Goal: Task Accomplishment & Management: Complete application form

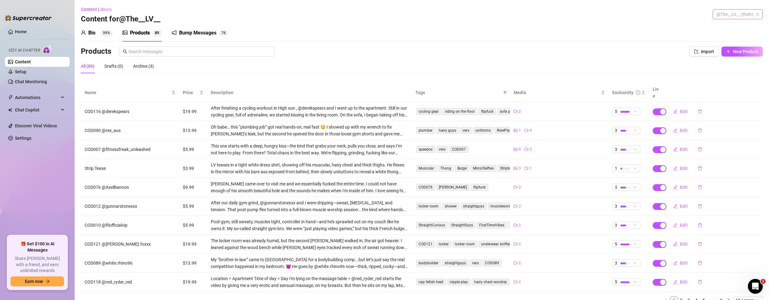
click at [717, 14] on span "@The__LV__ (thelv)" at bounding box center [737, 14] width 43 height 9
click at [712, 39] on span "Bubble" at bounding box center [706, 37] width 13 height 7
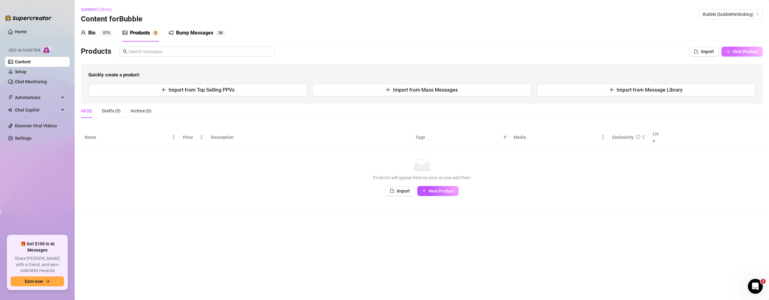
click at [729, 54] on span "button" at bounding box center [728, 51] width 4 height 5
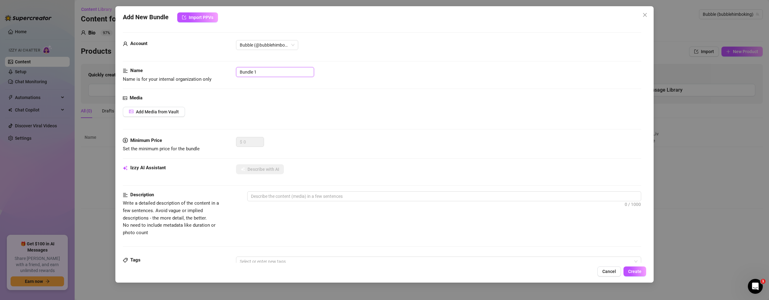
drag, startPoint x: 263, startPoint y: 72, endPoint x: 120, endPoint y: 61, distance: 143.8
click at [120, 61] on div "Add New Bundle Import PPVs Account Bubble (@bubblehimboking) Name Name is for y…" at bounding box center [384, 144] width 538 height 277
click at [260, 73] on input "Bundle 1" at bounding box center [275, 72] width 78 height 10
drag, startPoint x: 261, startPoint y: 73, endPoint x: 103, endPoint y: 61, distance: 158.7
click at [103, 60] on div "Add New Bundle Import PPVs Account Bubble (@bubblehimboking) Name Name is for y…" at bounding box center [384, 150] width 769 height 300
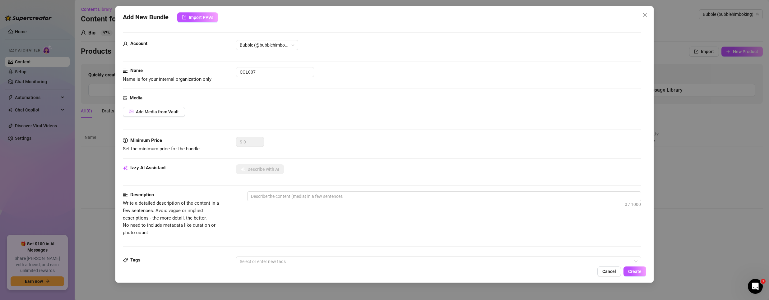
click at [279, 64] on div "Account Bubble (@bubblehimboking)" at bounding box center [382, 53] width 518 height 27
click at [277, 72] on input "COL007" at bounding box center [275, 72] width 78 height 10
paste input "@blakesnowxxx"
type input "COL007 @blakesnowxxx"
click at [162, 111] on span "Add Media from Vault" at bounding box center [157, 111] width 43 height 5
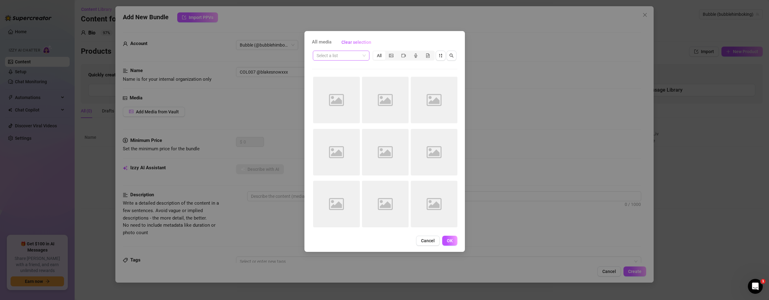
click at [362, 56] on span at bounding box center [340, 55] width 49 height 9
click at [326, 89] on div "PPV 2024" at bounding box center [341, 88] width 47 height 7
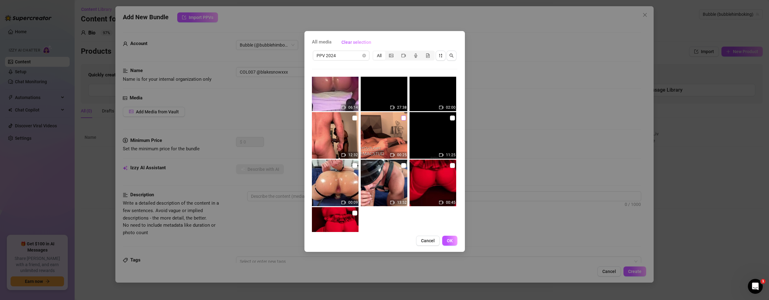
scroll to position [44, 0]
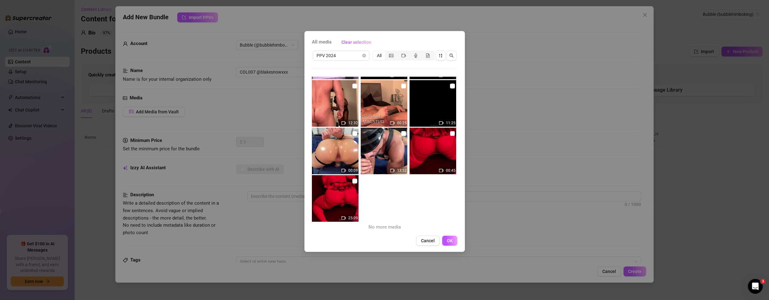
click at [450, 134] on input "checkbox" at bounding box center [452, 133] width 5 height 5
checkbox input "true"
click at [448, 242] on span "OK" at bounding box center [450, 240] width 6 height 5
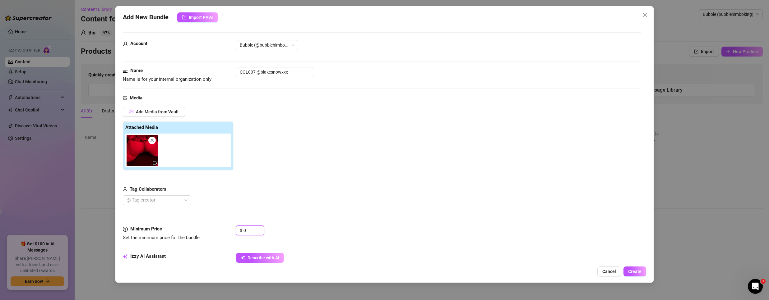
drag, startPoint x: 252, startPoint y: 231, endPoint x: 178, endPoint y: 217, distance: 74.9
click at [178, 217] on form "Account Bubble (@bubblehimboking) Name Name is for your internal organization o…" at bounding box center [382, 297] width 518 height 531
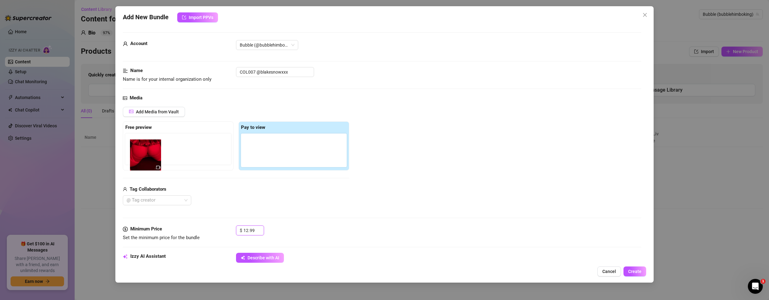
drag, startPoint x: 254, startPoint y: 149, endPoint x: 136, endPoint y: 155, distance: 118.0
click at [136, 155] on div "Free preview Pay to view" at bounding box center [236, 146] width 226 height 49
drag, startPoint x: 260, startPoint y: 155, endPoint x: 146, endPoint y: 152, distance: 114.4
click at [146, 152] on div "Free preview Pay to view" at bounding box center [236, 146] width 226 height 49
type input "12.99"
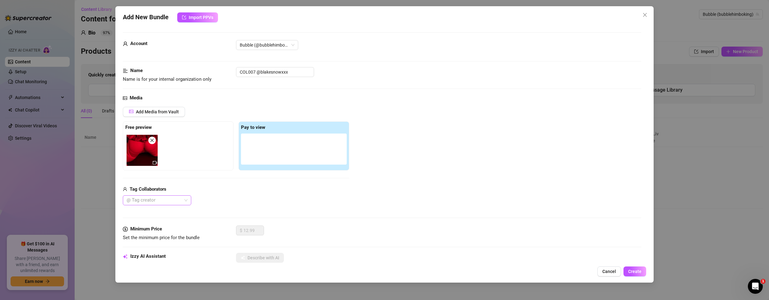
click at [160, 201] on div at bounding box center [153, 200] width 59 height 9
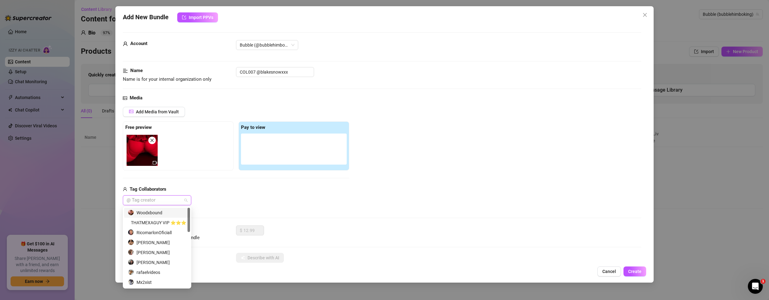
click at [160, 201] on div at bounding box center [153, 200] width 59 height 9
click at [160, 200] on div at bounding box center [153, 200] width 59 height 9
click at [197, 182] on div "Add Media from Vault Free preview Pay to view Tag Collaborators @ Tag creator" at bounding box center [236, 156] width 226 height 99
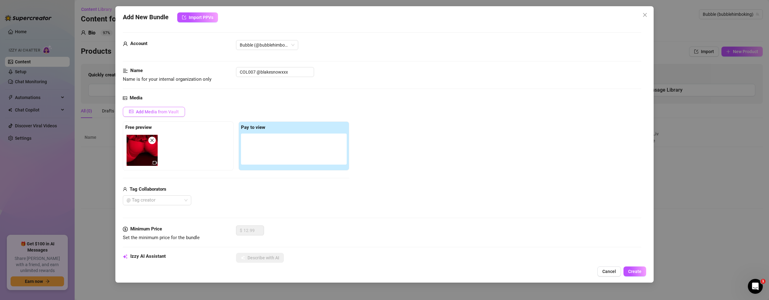
click at [171, 111] on span "Add Media from Vault" at bounding box center [157, 111] width 43 height 5
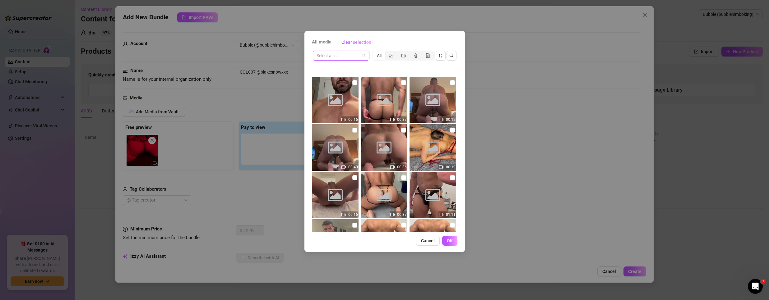
click at [362, 56] on span at bounding box center [340, 55] width 49 height 9
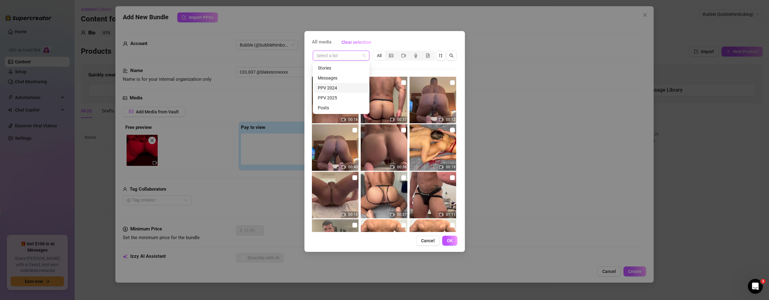
click at [334, 90] on div "PPV 2024" at bounding box center [341, 88] width 47 height 7
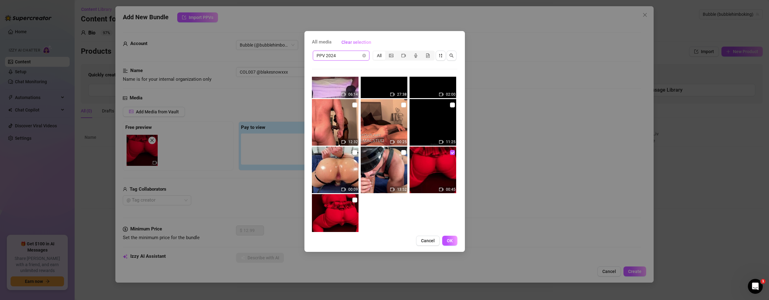
scroll to position [44, 0]
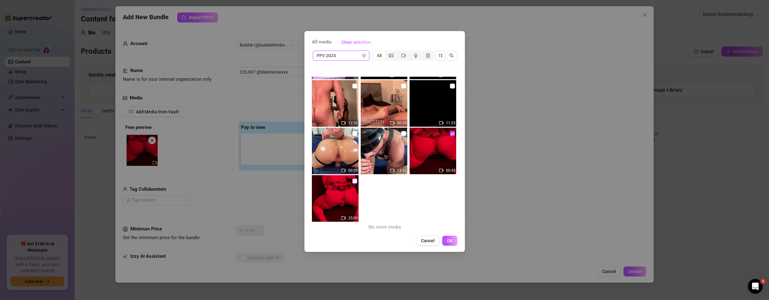
click at [352, 184] on label at bounding box center [354, 181] width 5 height 7
click at [352, 184] on input "checkbox" at bounding box center [354, 181] width 5 height 5
checkbox input "true"
click at [453, 241] on button "OK" at bounding box center [449, 241] width 15 height 10
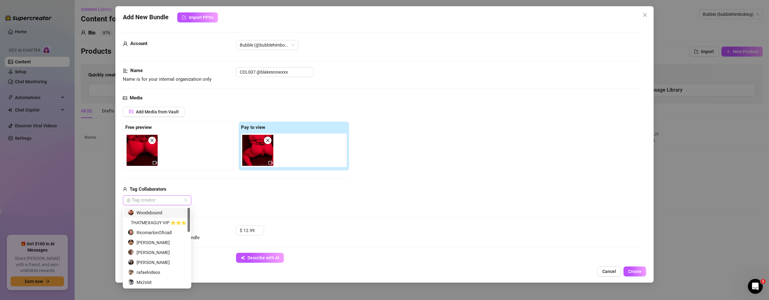
click at [157, 203] on div at bounding box center [153, 200] width 59 height 9
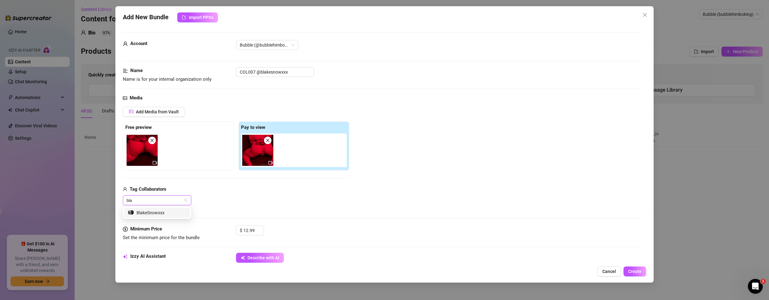
type input "blak"
click at [154, 214] on div "BlakeSnowxxx" at bounding box center [157, 213] width 58 height 7
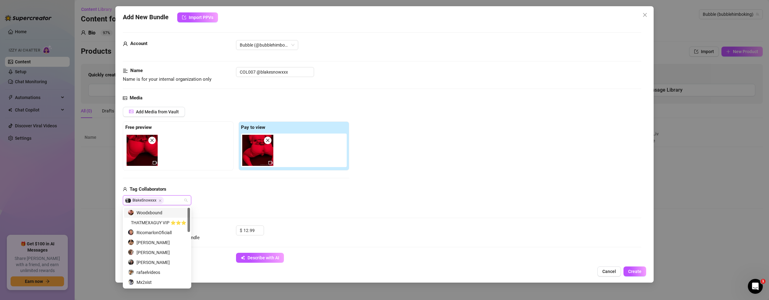
click at [378, 179] on div "Add Media from Vault Free preview Pay to view Tag Collaborators BlakeSnowxxx" at bounding box center [382, 156] width 518 height 99
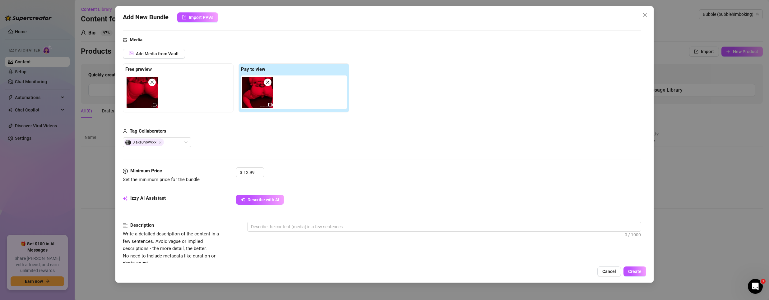
scroll to position [124, 0]
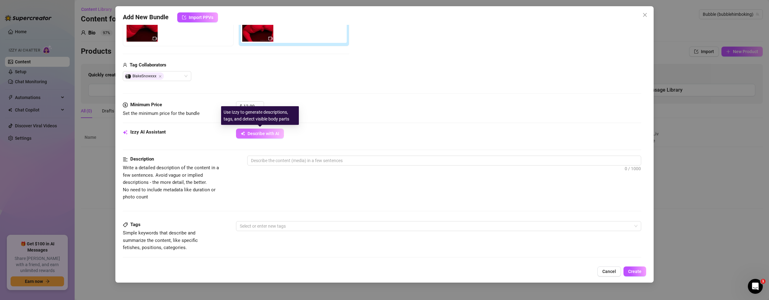
click at [259, 136] on span "Describe with AI" at bounding box center [263, 133] width 32 height 5
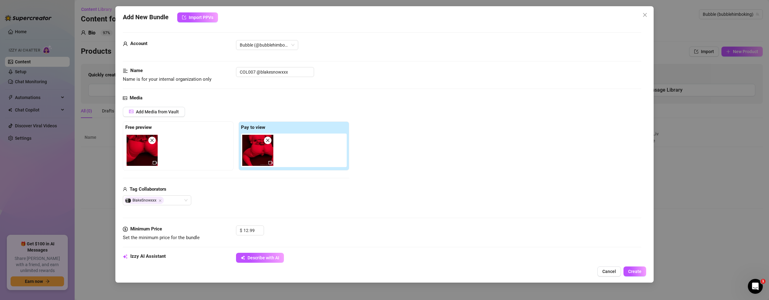
scroll to position [293, 0]
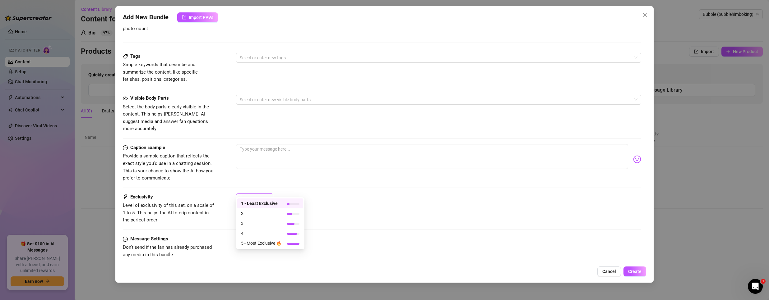
click at [255, 194] on div "1" at bounding box center [252, 198] width 24 height 9
click at [256, 224] on span "3" at bounding box center [261, 223] width 40 height 7
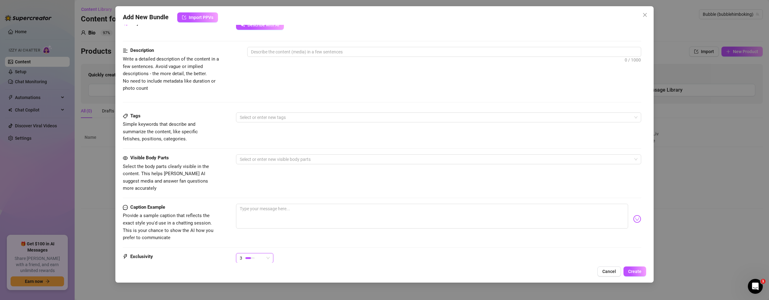
scroll to position [231, 0]
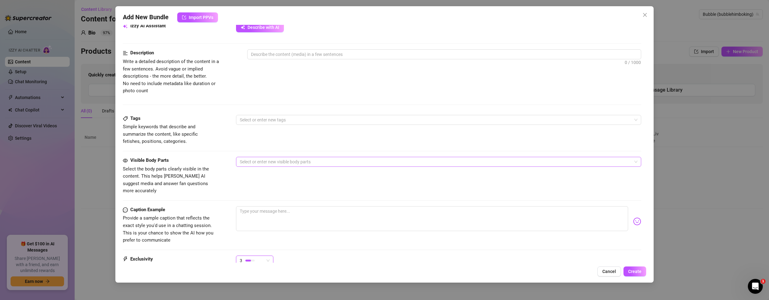
click at [283, 159] on div at bounding box center [435, 162] width 396 height 9
click at [250, 202] on div "Ass" at bounding box center [436, 203] width 390 height 7
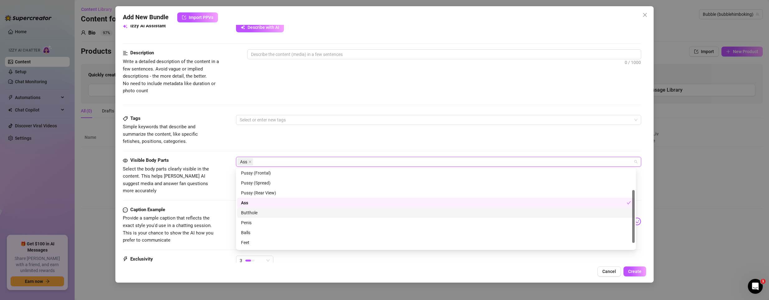
click at [258, 212] on div "Butthole" at bounding box center [436, 213] width 390 height 7
click at [251, 222] on div "Penis" at bounding box center [436, 222] width 390 height 7
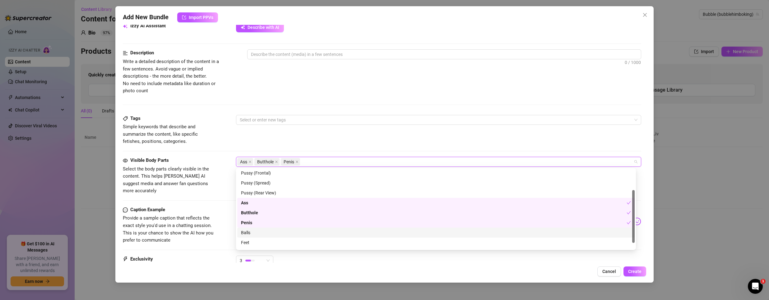
click at [252, 232] on div "Balls" at bounding box center [436, 232] width 390 height 7
drag, startPoint x: 254, startPoint y: 244, endPoint x: 322, endPoint y: 131, distance: 131.8
click at [255, 242] on div "Feet" at bounding box center [436, 242] width 390 height 7
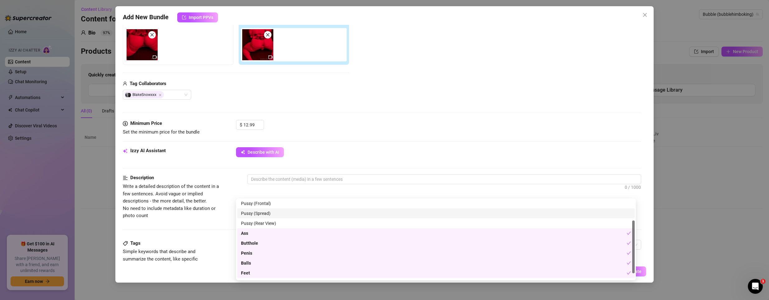
scroll to position [218, 0]
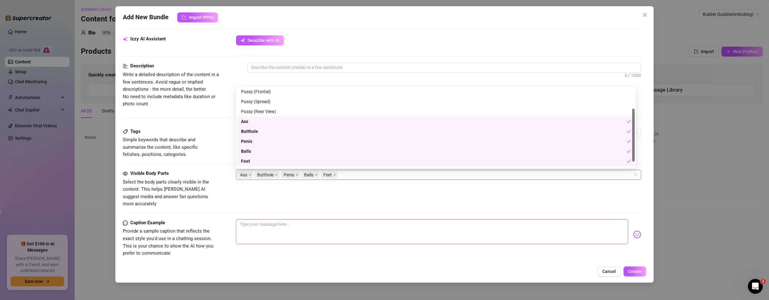
click at [355, 219] on textarea at bounding box center [432, 231] width 392 height 25
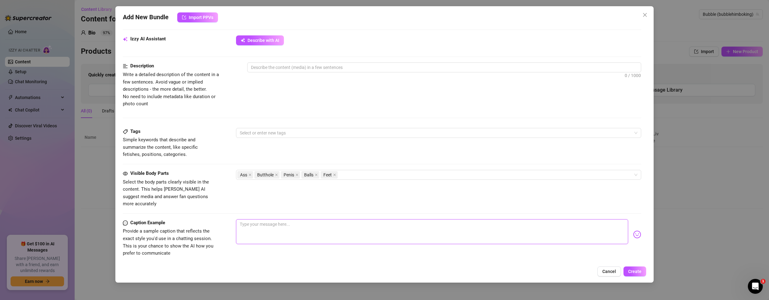
click at [268, 231] on textarea at bounding box center [432, 231] width 392 height 25
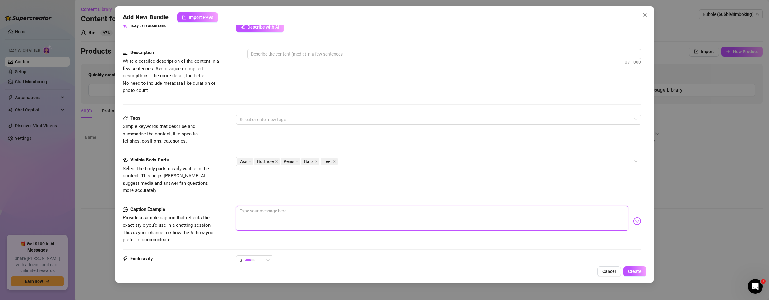
scroll to position [231, 0]
click at [271, 57] on textarea at bounding box center [443, 54] width 393 height 9
paste textarea "Red light spilling across the room like it’s in on the secret. My skirt rides h…"
type textarea "Red light spilling across the room like it’s in on the secret. My skirt rides h…"
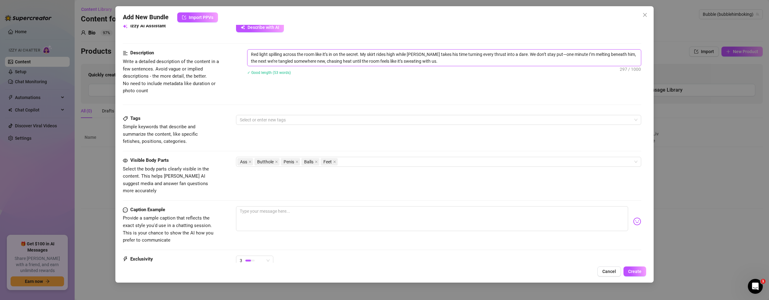
scroll to position [0, 0]
click at [255, 117] on div at bounding box center [435, 120] width 396 height 9
type textarea "Red light spilling across the room like it’s in on the secret. My skirt rides h…"
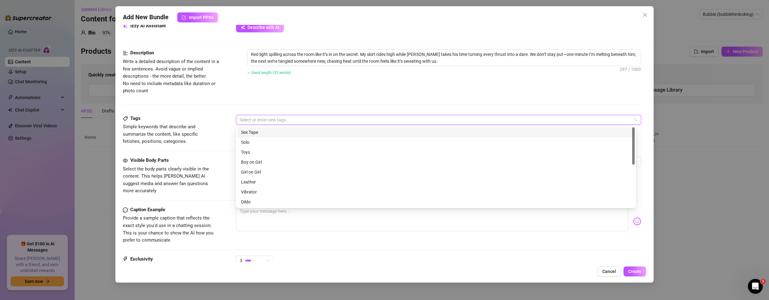
click at [298, 120] on div at bounding box center [435, 120] width 396 height 9
type input "skirt"
click at [319, 136] on div "skirt" at bounding box center [436, 132] width 390 height 7
type input "m"
type input "MeBottoming"
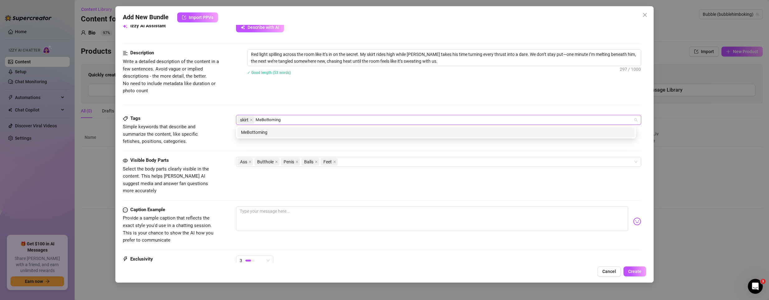
click at [319, 136] on div "MeBottoming" at bounding box center [436, 132] width 390 height 7
type input "red Light"
click at [311, 134] on div "red Light" at bounding box center [436, 132] width 390 height 7
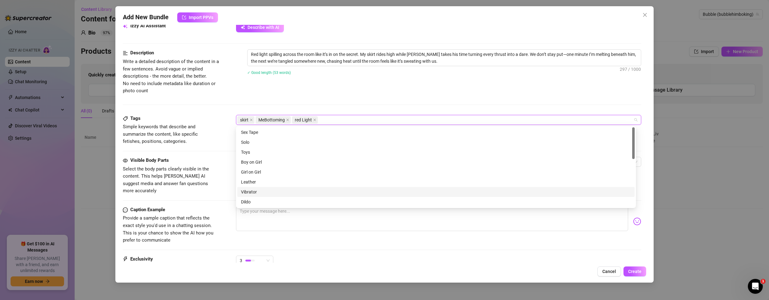
click at [301, 242] on div "Caption Example Provide a sample caption that reflects the exact style you'd us…" at bounding box center [382, 230] width 518 height 49
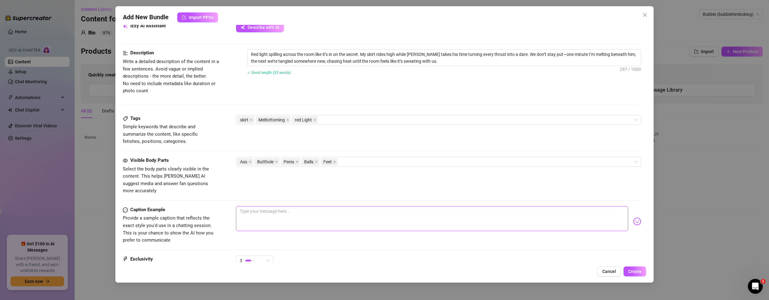
click at [284, 218] on textarea at bounding box center [432, 218] width 392 height 25
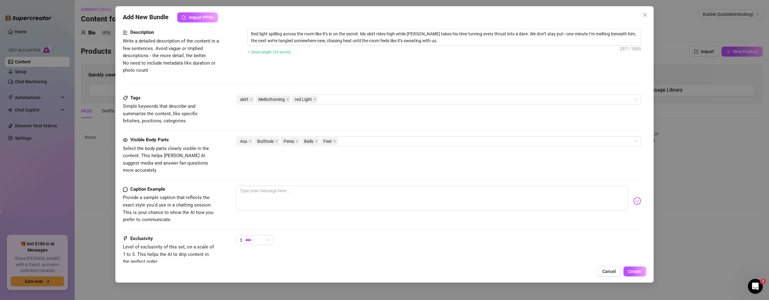
scroll to position [293, 0]
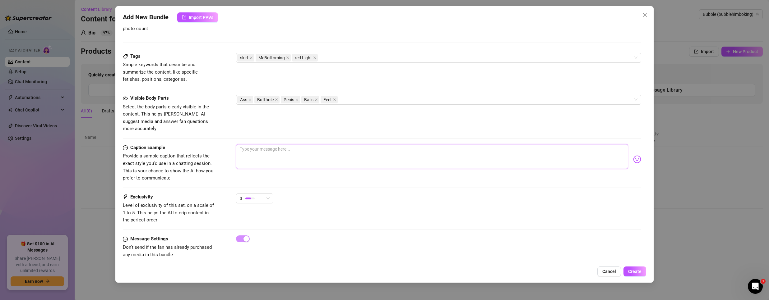
click at [260, 144] on textarea at bounding box center [432, 156] width 392 height 25
paste textarea "Red lights, lifted skirt, and [PERSON_NAME] making the whole room blush—come se…"
type textarea "Red lights, lifted skirt, and [PERSON_NAME] making the whole room blush—come se…"
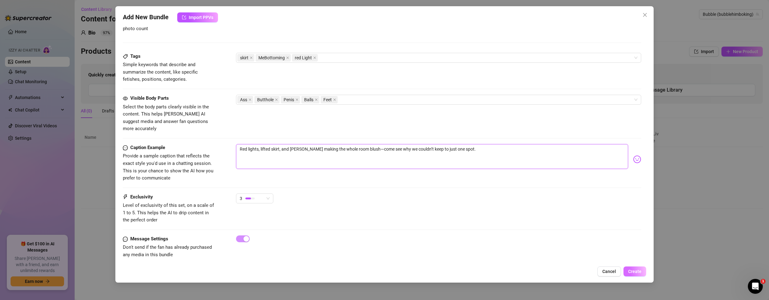
type textarea "Red lights, lifted skirt, and [PERSON_NAME] making the whole room blush—come se…"
click at [636, 270] on span "Create" at bounding box center [634, 271] width 13 height 5
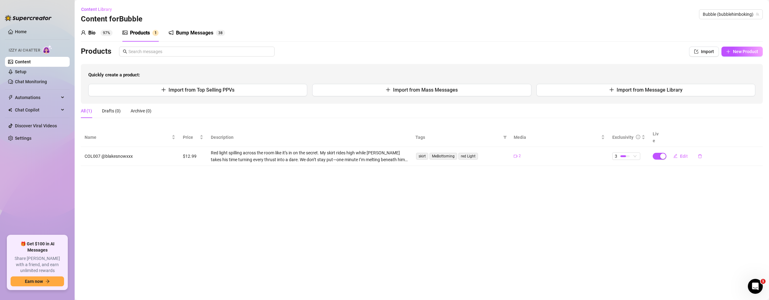
click at [228, 226] on main "Content Library Content for Bubble Bubble (bubblehimboking) Bio 97% Products 1 …" at bounding box center [422, 150] width 694 height 300
click at [743, 52] on span "New Product" at bounding box center [745, 51] width 25 height 5
type textarea "Type your message here..."
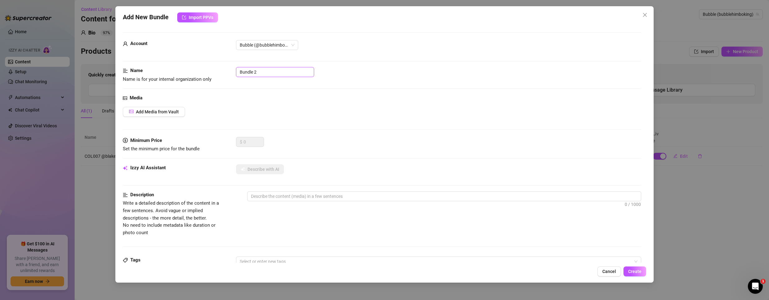
drag, startPoint x: 263, startPoint y: 73, endPoint x: 21, endPoint y: 57, distance: 243.0
click at [21, 56] on div "Add New Bundle Import PPVs Account Bubble (@bubblehimboking) Name Name is for y…" at bounding box center [384, 150] width 769 height 300
click at [275, 69] on input "COL008" at bounding box center [275, 72] width 78 height 10
paste input "@twinkbig9"
type input "COL008 @twinkbig9"
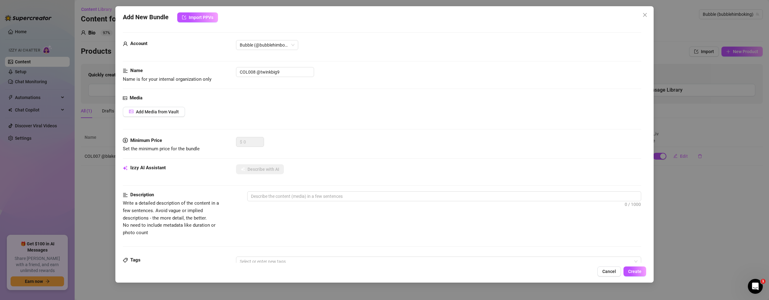
click at [198, 102] on div "Media Add Media from Vault" at bounding box center [382, 116] width 518 height 43
click at [162, 112] on span "Add Media from Vault" at bounding box center [157, 111] width 43 height 5
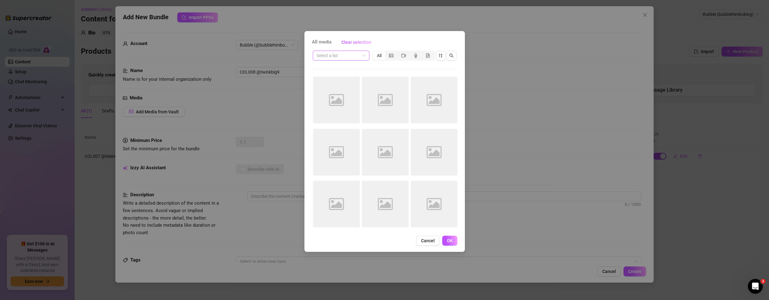
click at [360, 57] on input "search" at bounding box center [338, 55] width 44 height 9
click at [330, 85] on div "PPV 2024" at bounding box center [341, 88] width 47 height 7
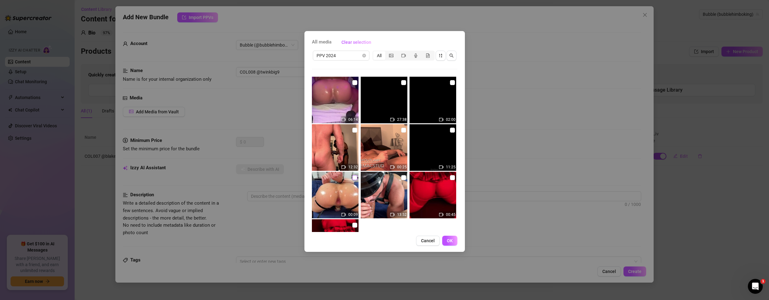
click at [353, 175] on label at bounding box center [354, 177] width 5 height 7
click at [353, 175] on input "checkbox" at bounding box center [354, 177] width 5 height 5
checkbox input "true"
click at [451, 238] on button "OK" at bounding box center [449, 241] width 15 height 10
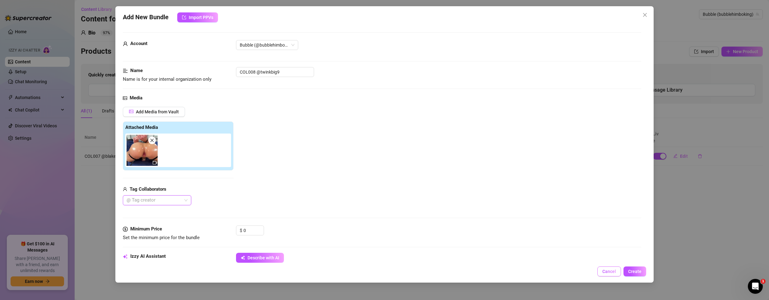
click at [603, 270] on span "Cancel" at bounding box center [609, 271] width 14 height 5
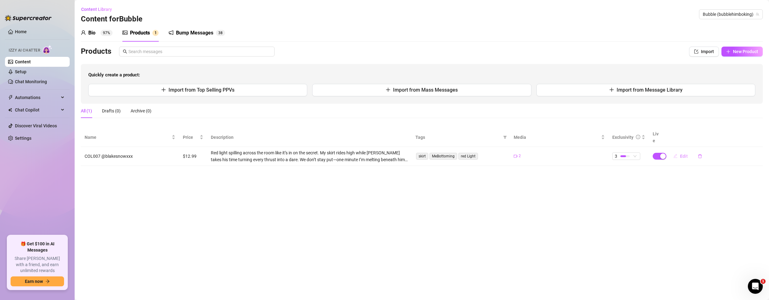
click at [684, 152] on button "Edit" at bounding box center [680, 156] width 25 height 10
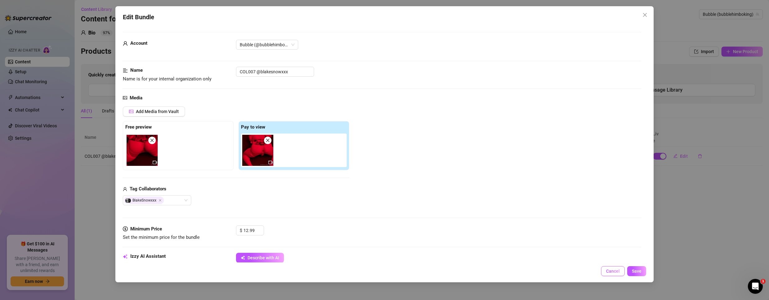
click at [608, 269] on span "Cancel" at bounding box center [613, 271] width 14 height 5
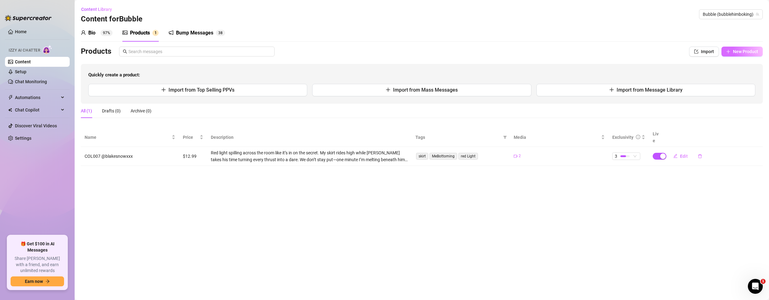
click at [737, 53] on span "New Product" at bounding box center [745, 51] width 25 height 5
type textarea "Type your message here..."
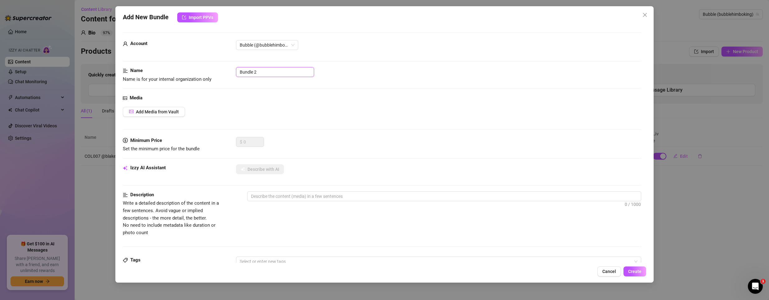
drag, startPoint x: 282, startPoint y: 71, endPoint x: 44, endPoint y: 60, distance: 237.4
click at [48, 60] on div "Add New Bundle Import PPVs Account Bubble (@bubblehimboking) Name Name is for y…" at bounding box center [384, 150] width 769 height 300
click at [262, 70] on input "COL00" at bounding box center [275, 72] width 78 height 10
click at [264, 67] on div "Account Bubble (@bubblehimboking)" at bounding box center [382, 53] width 518 height 27
click at [265, 72] on input "COL008" at bounding box center [275, 72] width 78 height 10
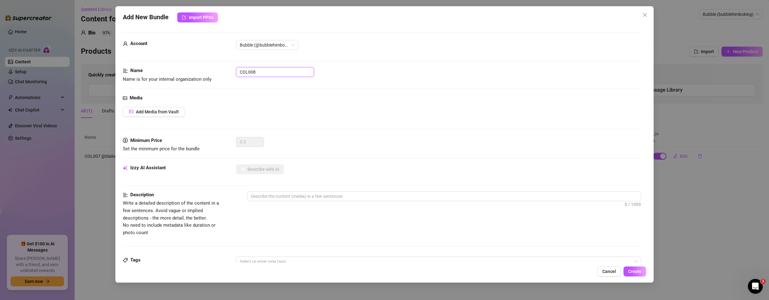
paste input "@twinkbig9"
type input "COL008 @twinkbig9"
click at [137, 113] on span "Add Media from Vault" at bounding box center [157, 111] width 43 height 5
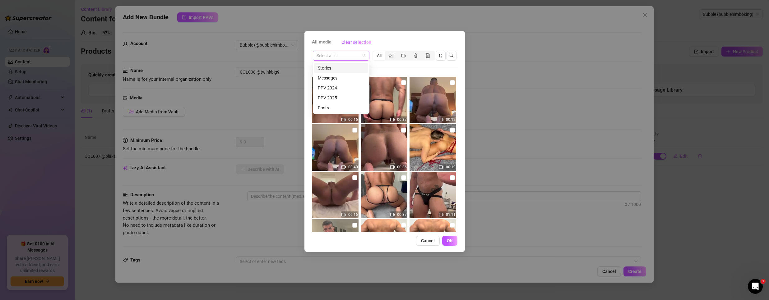
click at [364, 58] on span at bounding box center [340, 55] width 49 height 9
click at [326, 90] on div "PPV 2024" at bounding box center [341, 88] width 47 height 7
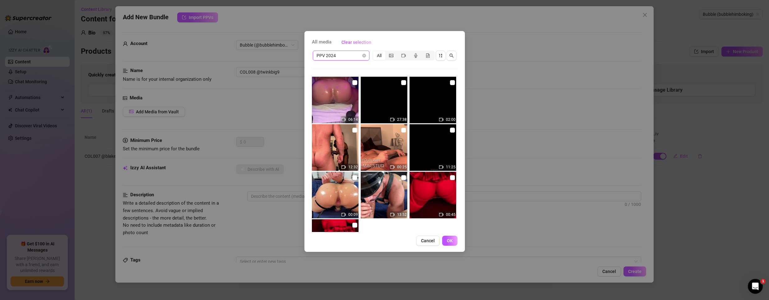
scroll to position [44, 0]
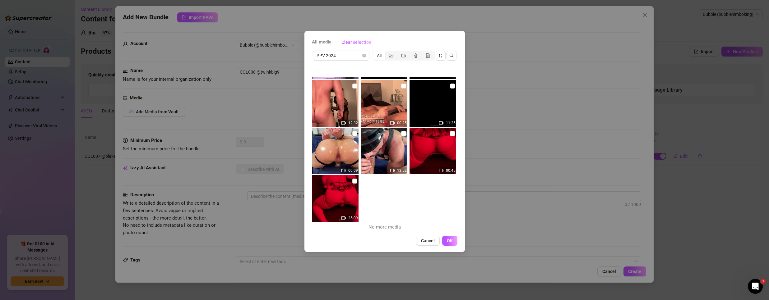
click at [355, 138] on img at bounding box center [335, 151] width 47 height 47
checkbox input "true"
click at [449, 242] on span "OK" at bounding box center [450, 240] width 6 height 5
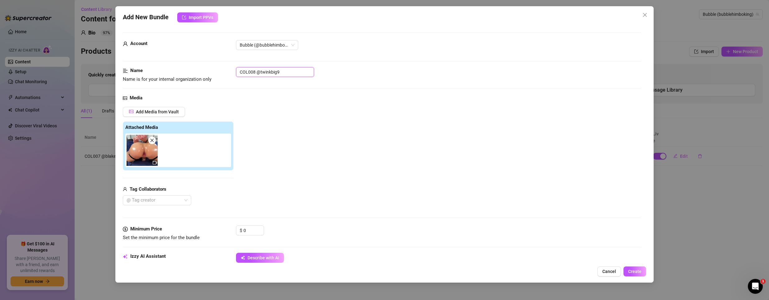
drag, startPoint x: 258, startPoint y: 72, endPoint x: 308, endPoint y: 74, distance: 50.4
click at [308, 74] on input "COL008 @twinkbig9" at bounding box center [275, 72] width 78 height 10
click at [150, 202] on div at bounding box center [153, 200] width 59 height 9
paste input "@twinkbig9"
type input "@"
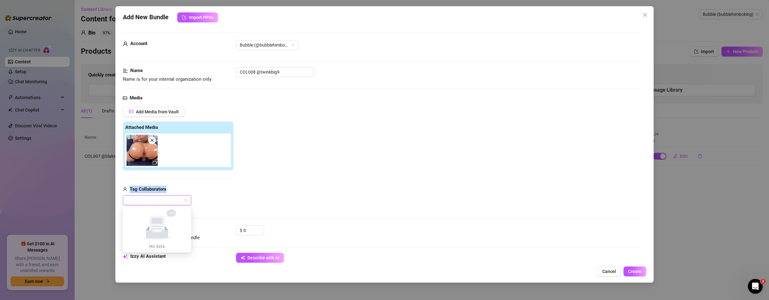
drag, startPoint x: 287, startPoint y: 181, endPoint x: 291, endPoint y: 184, distance: 4.9
click at [291, 184] on div "Add Media from Vault Attached Media Tag Collaborators @" at bounding box center [382, 156] width 518 height 99
click at [170, 204] on div at bounding box center [153, 200] width 59 height 9
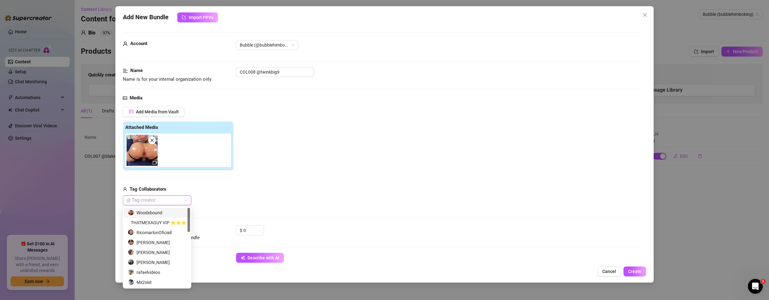
click at [321, 169] on div "Add Media from Vault Attached Media Tag Collaborators @ Tag creator" at bounding box center [382, 156] width 518 height 99
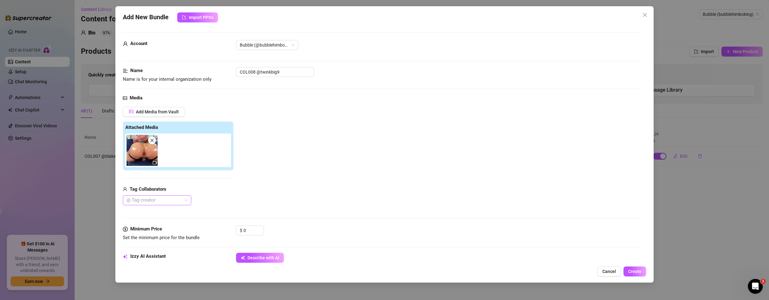
click at [153, 203] on div at bounding box center [153, 200] width 59 height 9
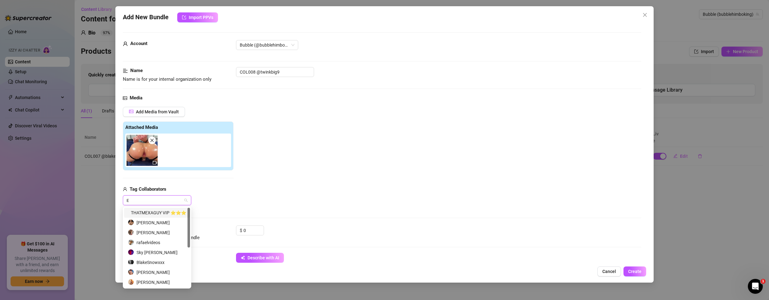
type input "Er"
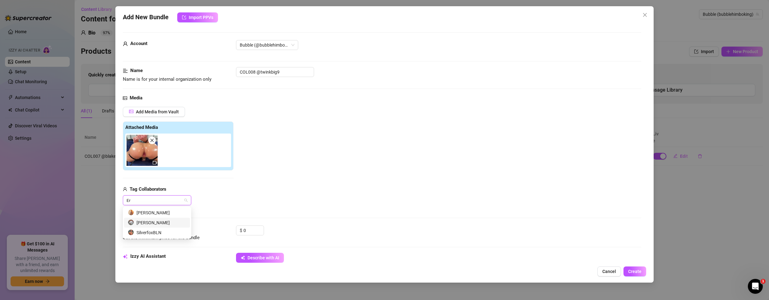
click at [152, 222] on div "[PERSON_NAME]" at bounding box center [157, 222] width 58 height 7
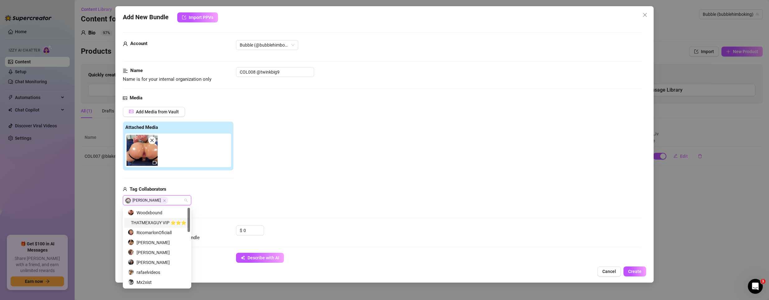
click at [388, 205] on div "Add Media from Vault Attached Media Tag Collaborators [PERSON_NAME]" at bounding box center [382, 156] width 518 height 99
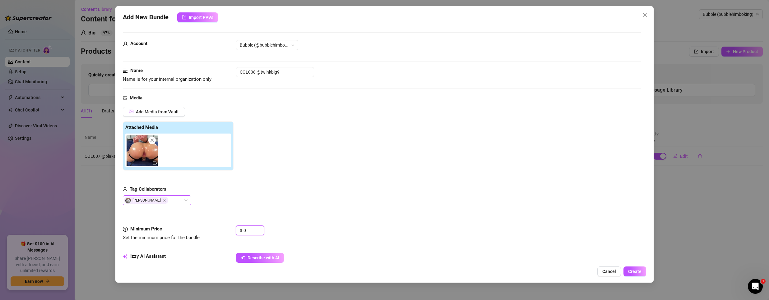
drag, startPoint x: 248, startPoint y: 230, endPoint x: 143, endPoint y: 197, distance: 109.9
click at [143, 199] on form "Account Bubble (@bubblehimboking) Name Name is for your internal organization o…" at bounding box center [382, 297] width 518 height 531
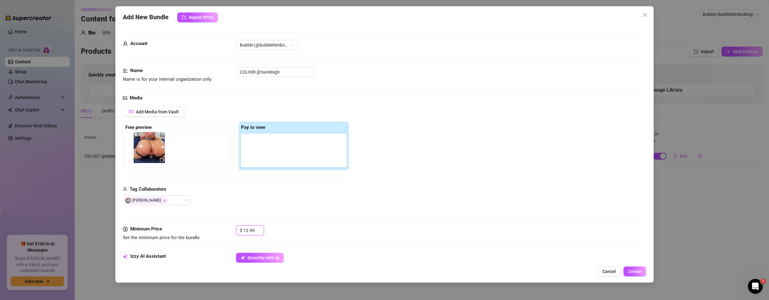
drag, startPoint x: 257, startPoint y: 158, endPoint x: 147, endPoint y: 155, distance: 110.1
click at [147, 155] on div "Free preview Pay to view" at bounding box center [236, 146] width 226 height 49
type input "12.99"
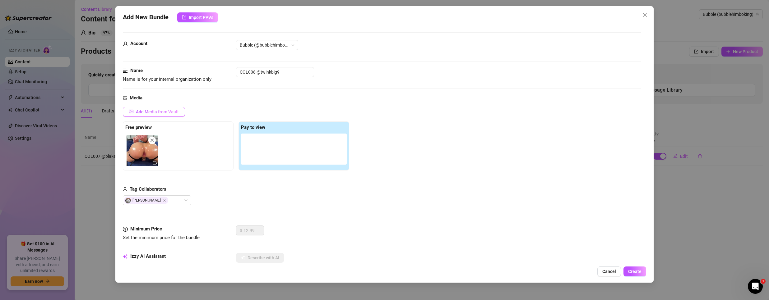
click at [145, 108] on button "Add Media from Vault" at bounding box center [154, 112] width 62 height 10
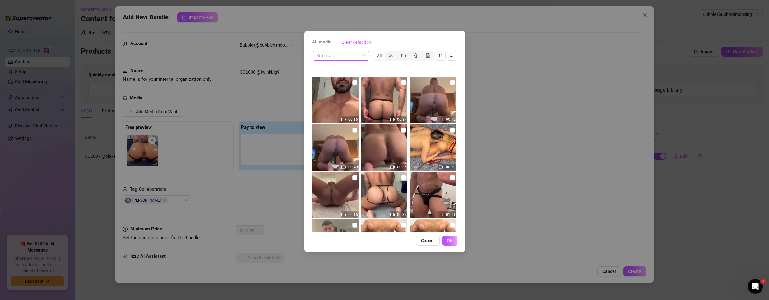
click at [352, 54] on input "search" at bounding box center [338, 55] width 44 height 9
click at [331, 88] on div "PPV 2024" at bounding box center [341, 88] width 47 height 7
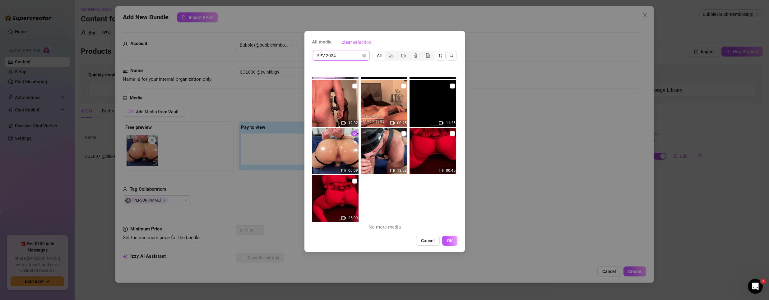
click at [402, 133] on input "checkbox" at bounding box center [403, 133] width 5 height 5
checkbox input "true"
click at [447, 239] on span "OK" at bounding box center [450, 240] width 6 height 5
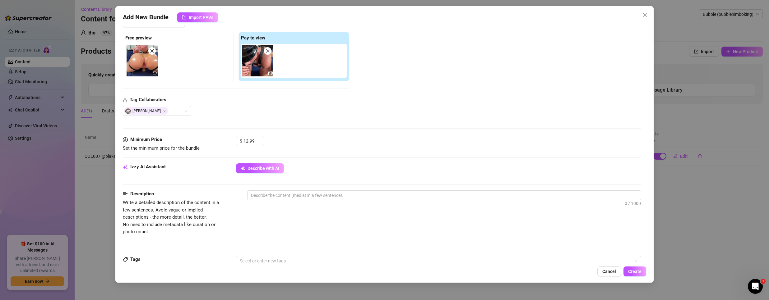
scroll to position [93, 0]
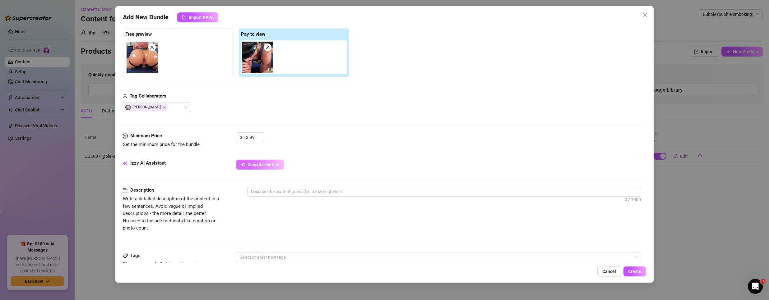
click at [256, 167] on span "Describe with AI" at bounding box center [263, 164] width 32 height 5
click at [444, 125] on div at bounding box center [382, 125] width 518 height 0
